Goal: Task Accomplishment & Management: Manage account settings

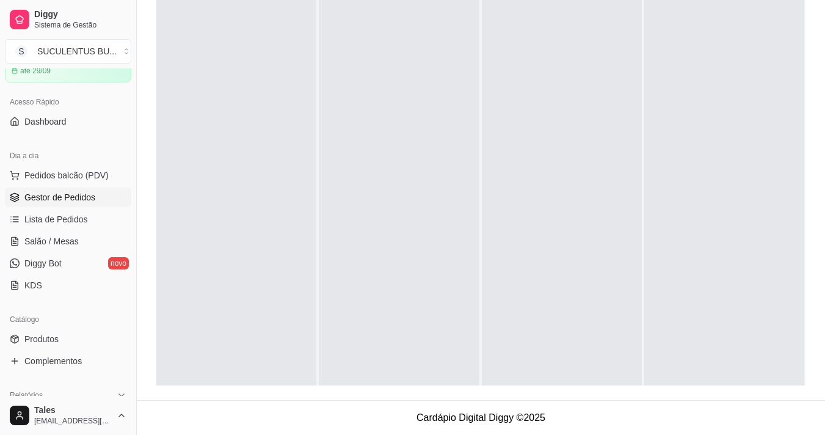
scroll to position [122, 0]
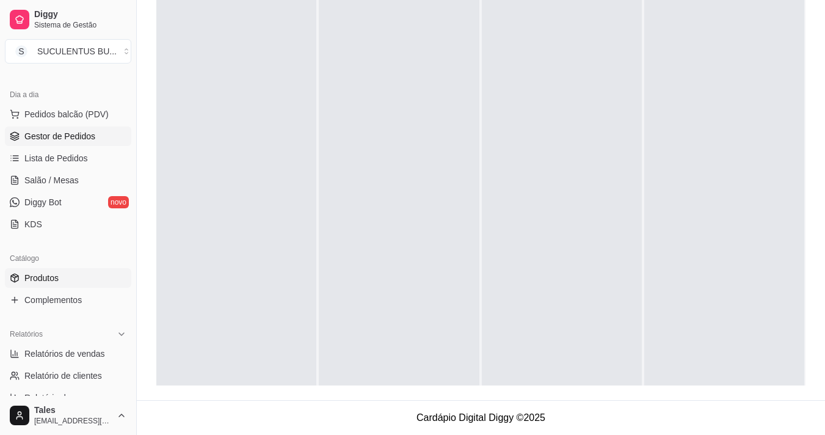
click at [88, 272] on link "Produtos" at bounding box center [68, 278] width 126 height 20
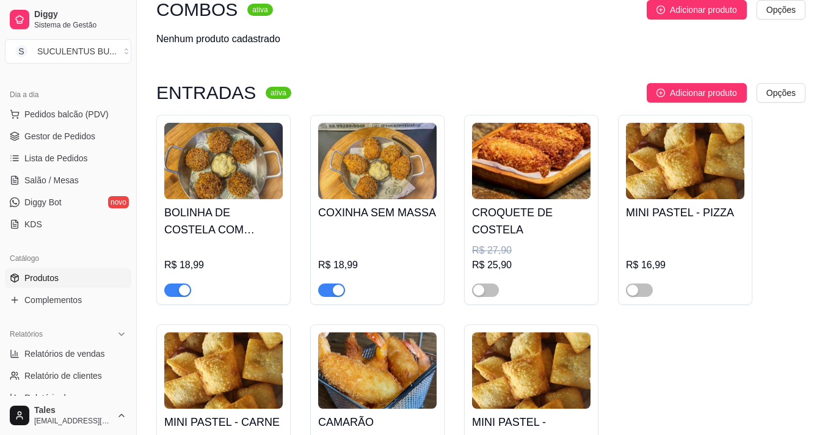
scroll to position [183, 0]
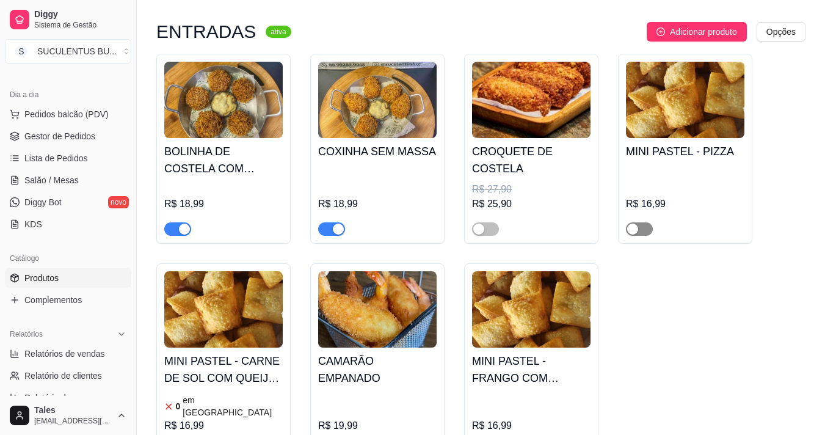
click at [640, 233] on span "button" at bounding box center [639, 228] width 27 height 13
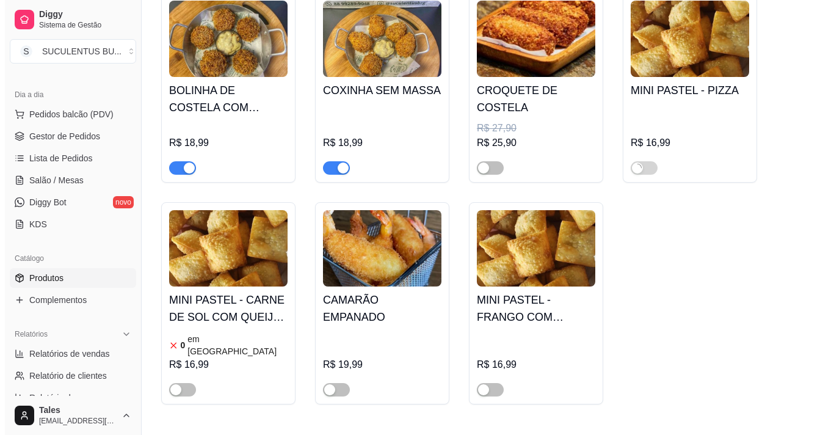
scroll to position [305, 0]
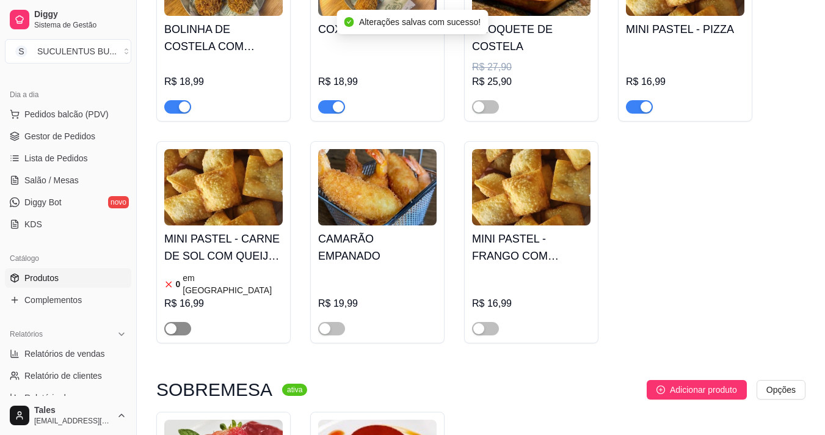
click at [173, 323] on div "button" at bounding box center [171, 328] width 11 height 11
click at [257, 277] on div "0 em [GEOGRAPHIC_DATA]" at bounding box center [223, 284] width 118 height 24
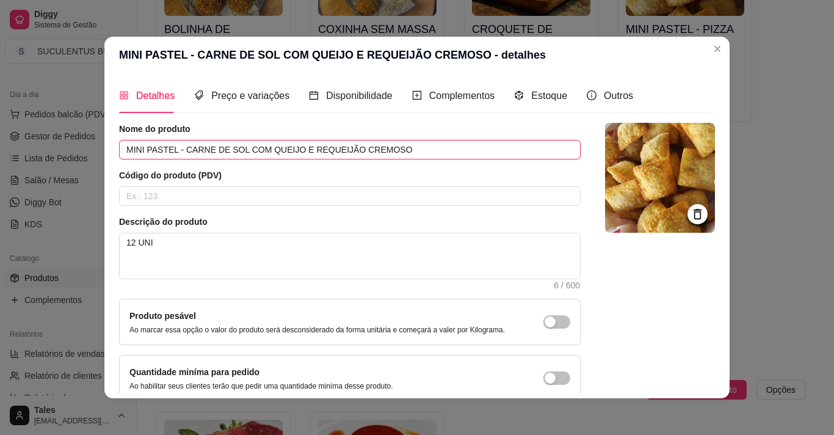
drag, startPoint x: 287, startPoint y: 149, endPoint x: 297, endPoint y: 151, distance: 9.9
click at [297, 151] on input "MINI PASTEL - CARNE DE SOL COM QUEIJO E REQUEIJÃO CREMOSO" at bounding box center [350, 150] width 462 height 20
click at [297, 148] on input "MINI PASTEL - CARNE DE SOL COM QUEIJO E REQUEIJÃO CREMOSO" at bounding box center [350, 150] width 462 height 20
drag, startPoint x: 297, startPoint y: 148, endPoint x: 277, endPoint y: 153, distance: 20.6
click at [264, 157] on input "MINI PASTEL - CARNE DE SOL COM QUEIJO E REQUEIJÃO CREMOSO" at bounding box center [350, 150] width 462 height 20
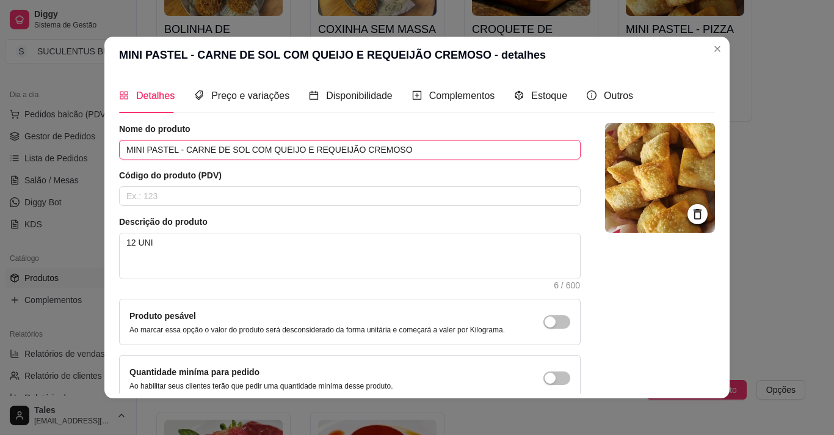
click at [359, 145] on input "MINI PASTEL - CARNE DE SOL COM QUEIJO E REQUEIJÃO CREMOSO" at bounding box center [350, 150] width 462 height 20
drag, startPoint x: 299, startPoint y: 147, endPoint x: 256, endPoint y: 154, distance: 43.3
click at [257, 155] on input "MINI PASTEL - CARNE DE SOL COM QUEIJO E REQUEIJÃO CREMOSO" at bounding box center [350, 150] width 462 height 20
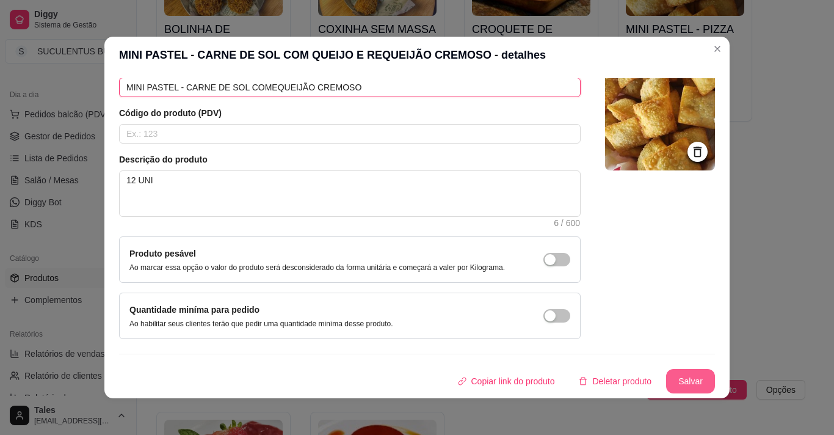
type input "MINI PASTEL - CARNE DE SOL COMEQUEIJÃO CREMOSO"
click at [688, 382] on button "Salvar" at bounding box center [690, 381] width 49 height 24
